Goal: Task Accomplishment & Management: Complete application form

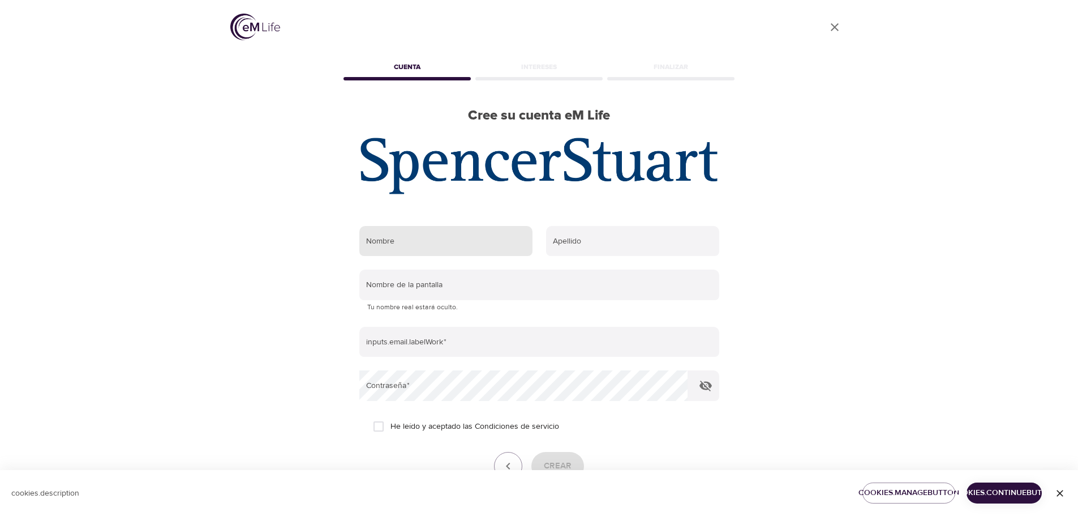
click at [441, 248] on input "text" at bounding box center [445, 241] width 173 height 31
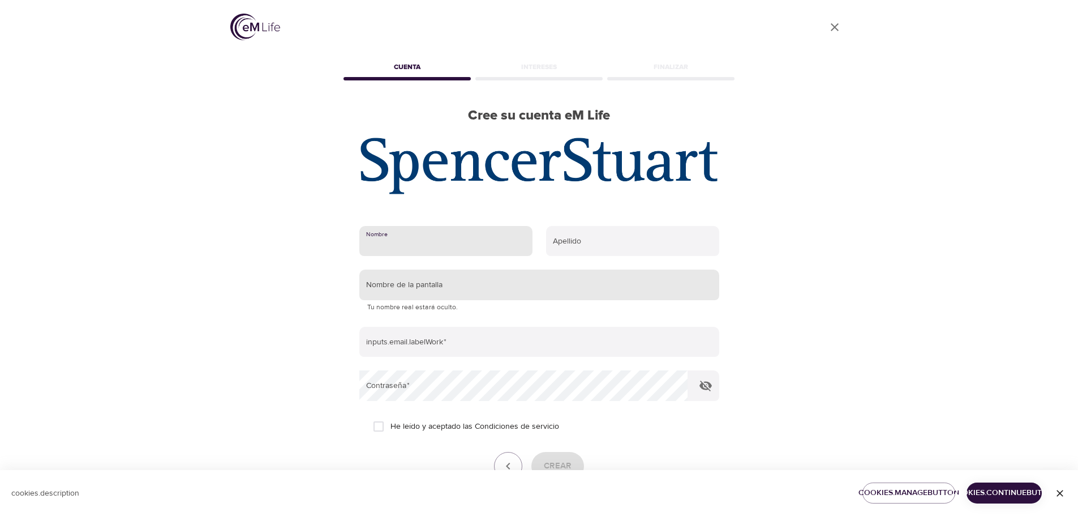
click at [435, 290] on input "text" at bounding box center [539, 284] width 360 height 31
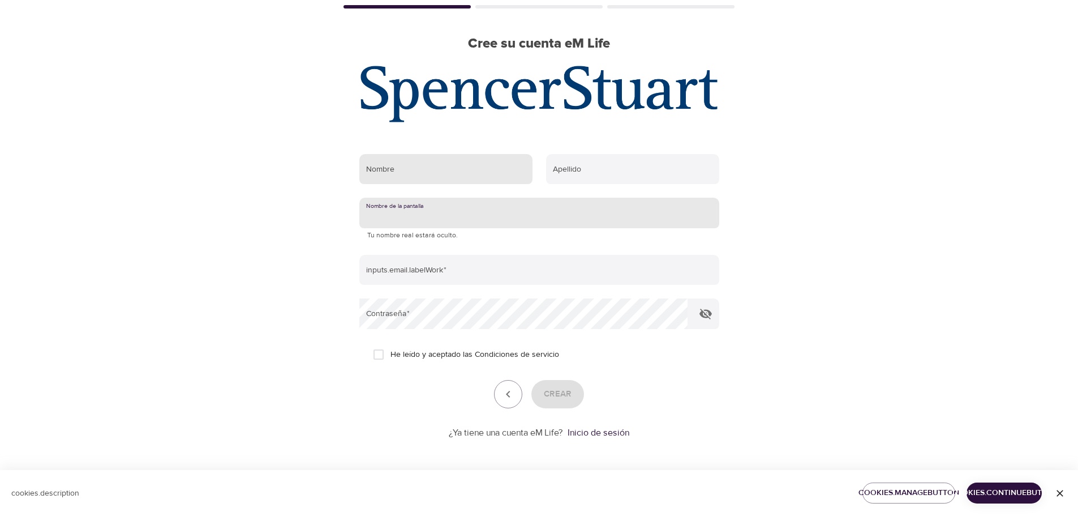
click at [426, 165] on input "text" at bounding box center [445, 169] width 173 height 31
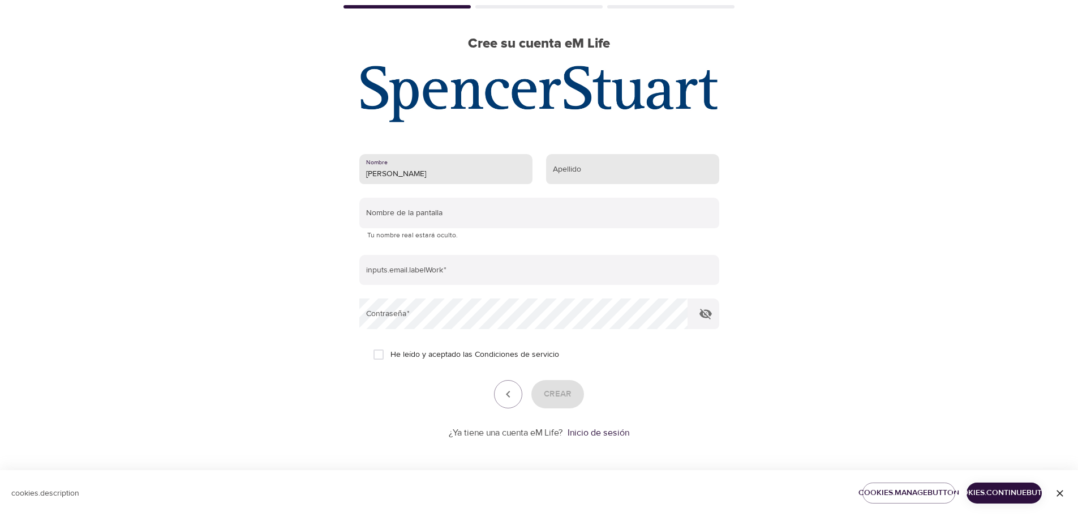
type input "[PERSON_NAME]"
click at [561, 166] on input "text" at bounding box center [632, 169] width 173 height 31
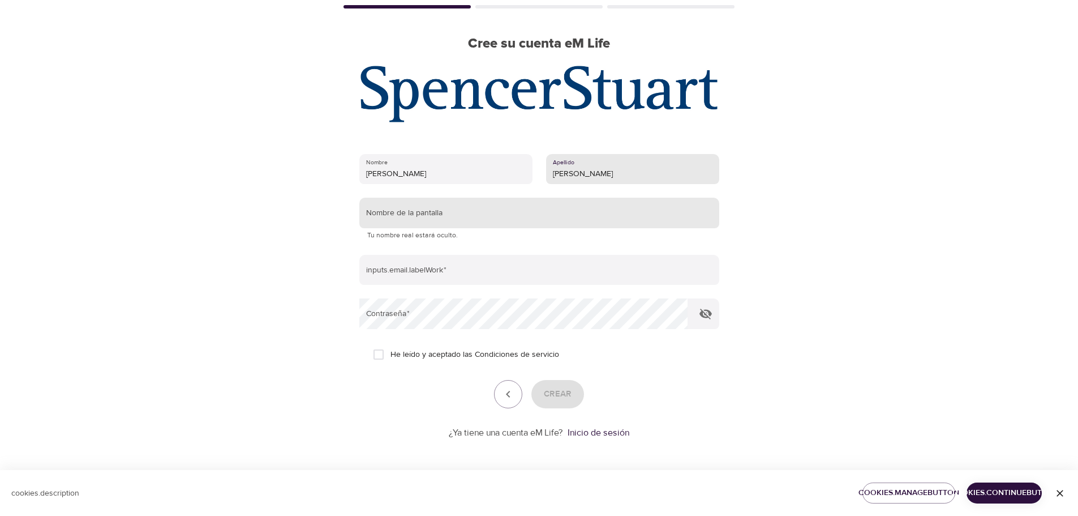
type input "[PERSON_NAME]"
click at [428, 210] on input "text" at bounding box center [539, 213] width 360 height 31
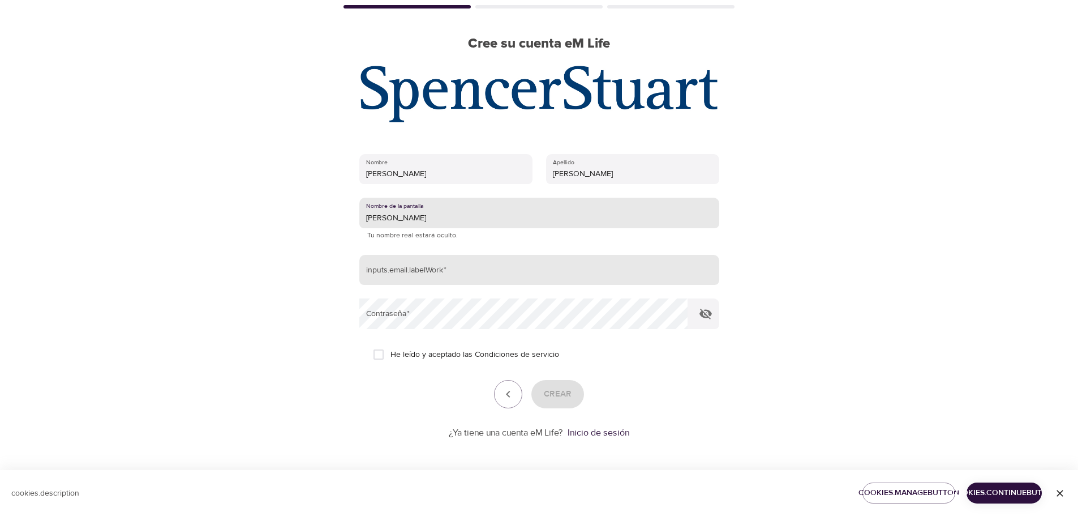
type input "[PERSON_NAME]"
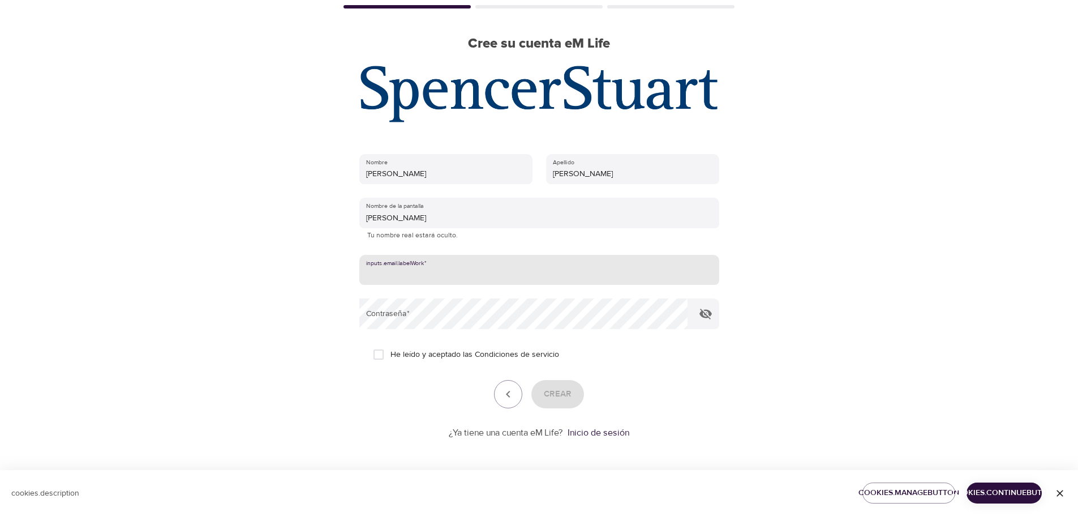
click at [441, 275] on input "email" at bounding box center [539, 270] width 360 height 31
type input "[EMAIL_ADDRESS][DOMAIN_NAME]"
click at [706, 315] on icon "button" at bounding box center [705, 313] width 12 height 11
click at [379, 356] on input "He leído y aceptado las Condiciones de servicio" at bounding box center [379, 354] width 24 height 24
checkbox input "true"
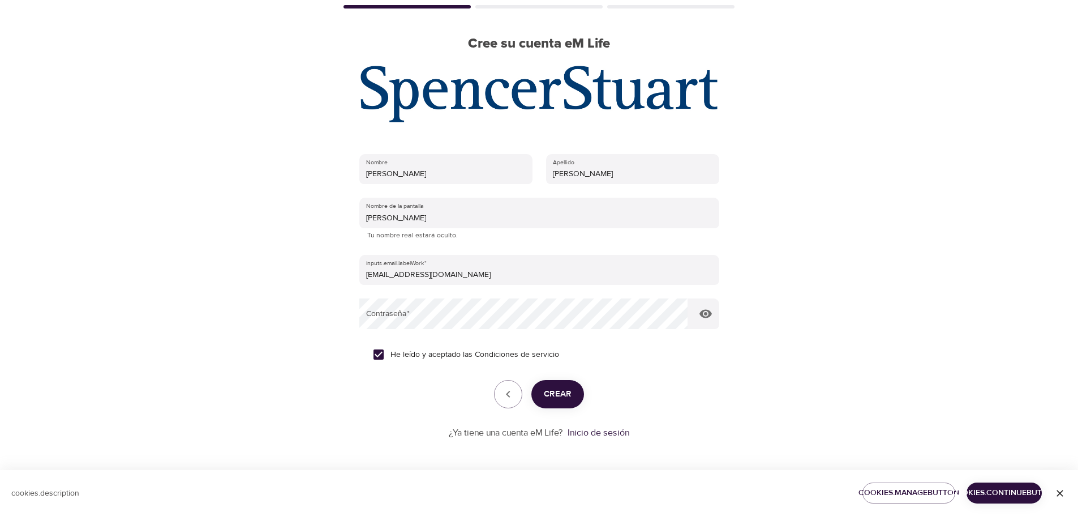
click at [532, 435] on p "¿Ya tiene una cuenta eM Life?" at bounding box center [506, 432] width 114 height 13
click at [603, 433] on link "Inicio de sesión" at bounding box center [599, 432] width 62 height 11
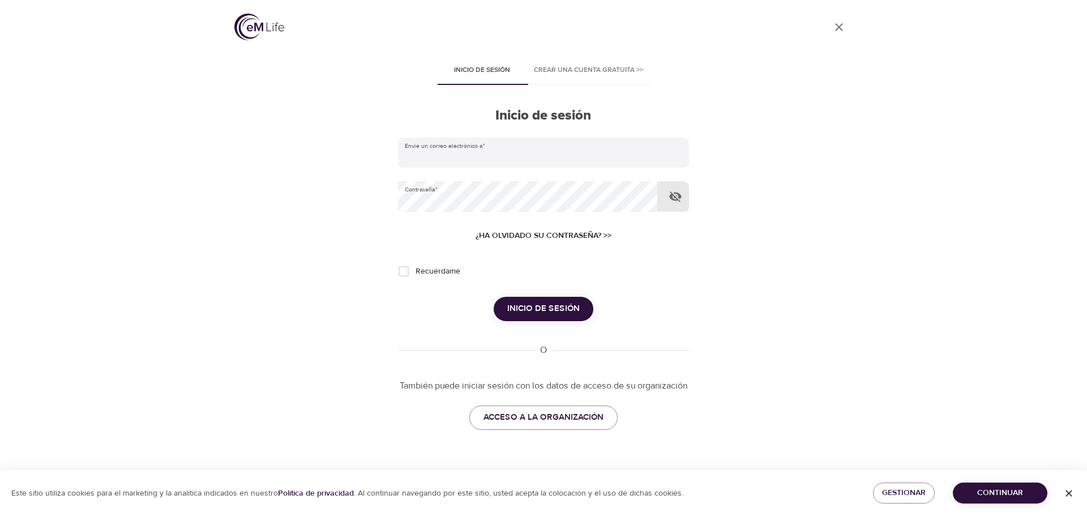
type input "[EMAIL_ADDRESS][DOMAIN_NAME]"
click at [675, 195] on icon "button" at bounding box center [675, 197] width 14 height 14
click at [407, 268] on input "Recuérdame" at bounding box center [404, 271] width 24 height 24
checkbox input "true"
click at [541, 304] on span "Inicio de sesión" at bounding box center [543, 308] width 72 height 15
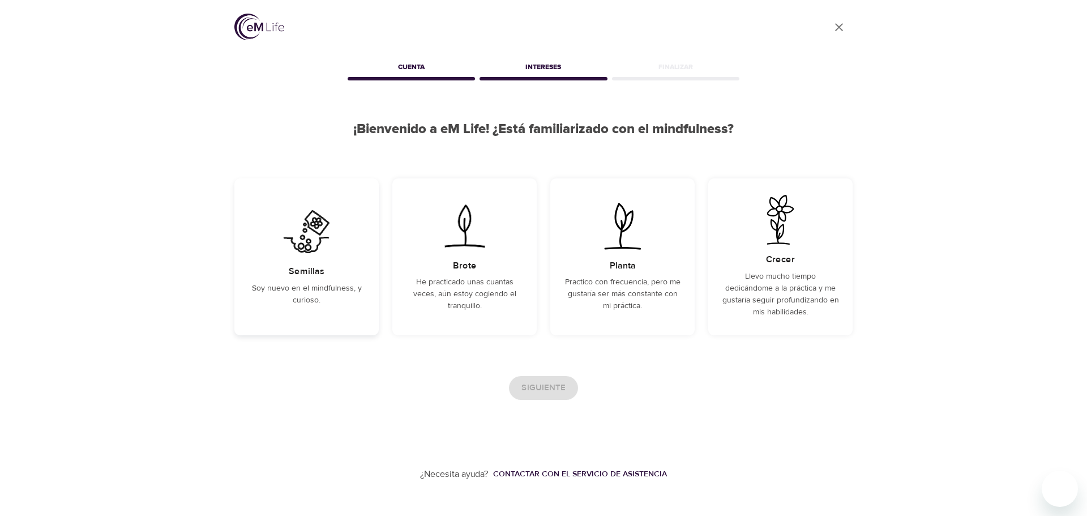
click at [304, 270] on h5 "Semillas" at bounding box center [307, 271] width 36 height 12
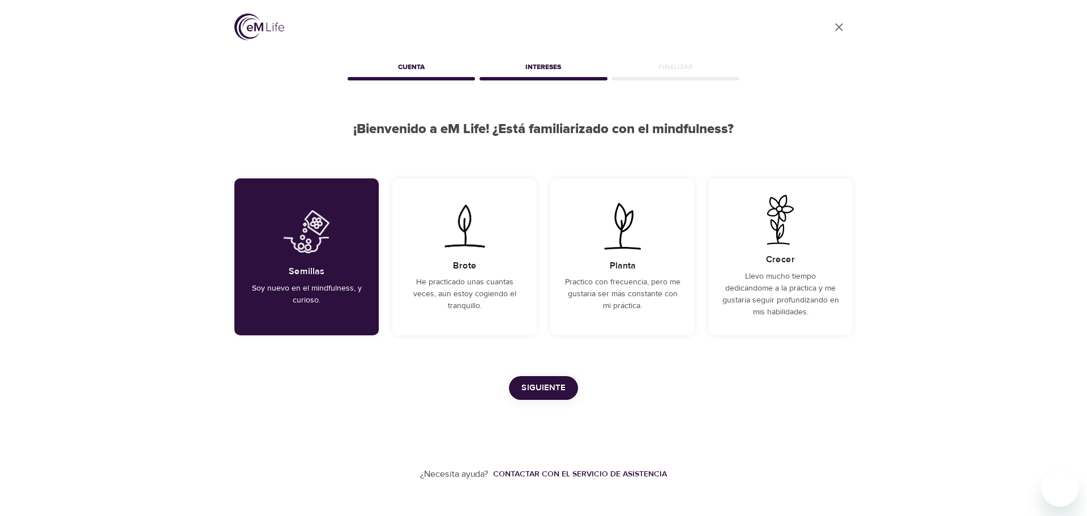
click at [532, 390] on span "Siguiente" at bounding box center [543, 387] width 44 height 15
